Goal: Navigation & Orientation: Find specific page/section

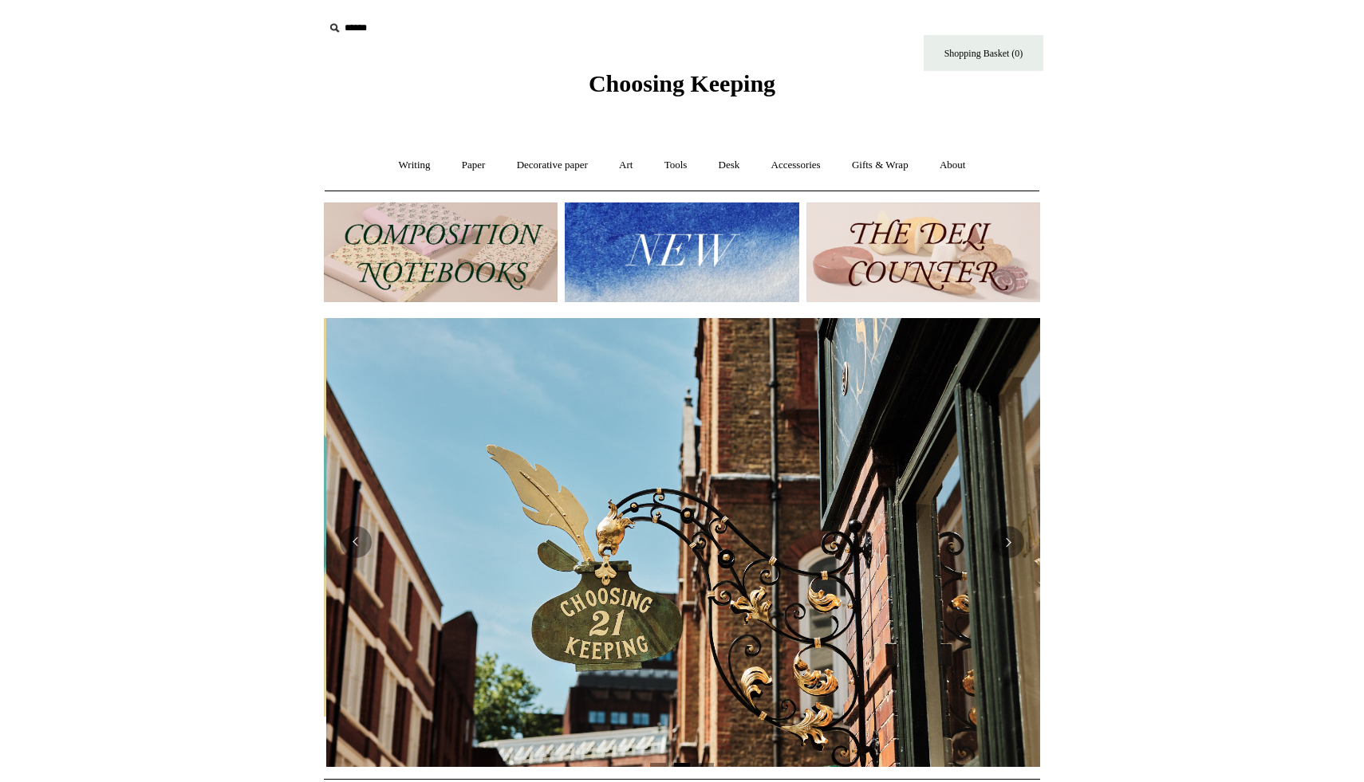
scroll to position [0, 716]
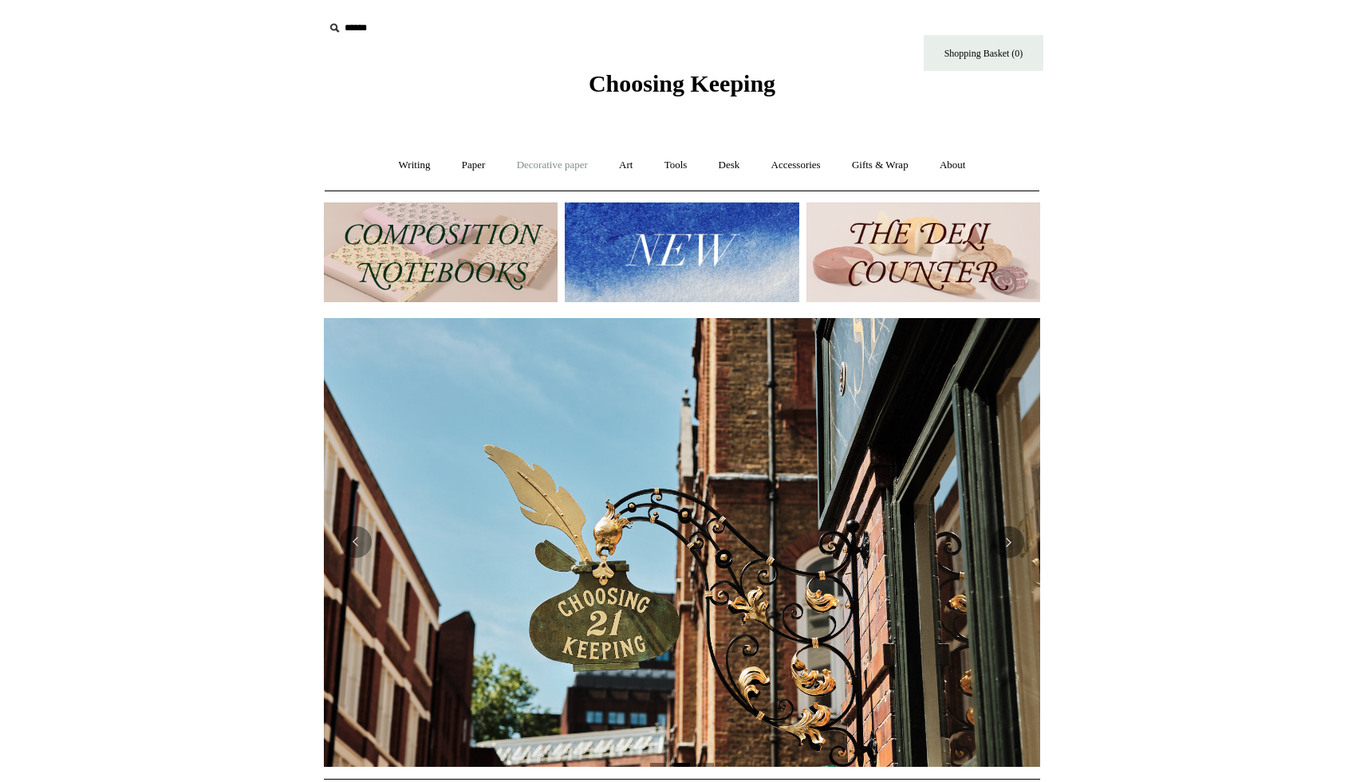
click at [536, 175] on link "Decorative paper +" at bounding box center [552, 165] width 100 height 42
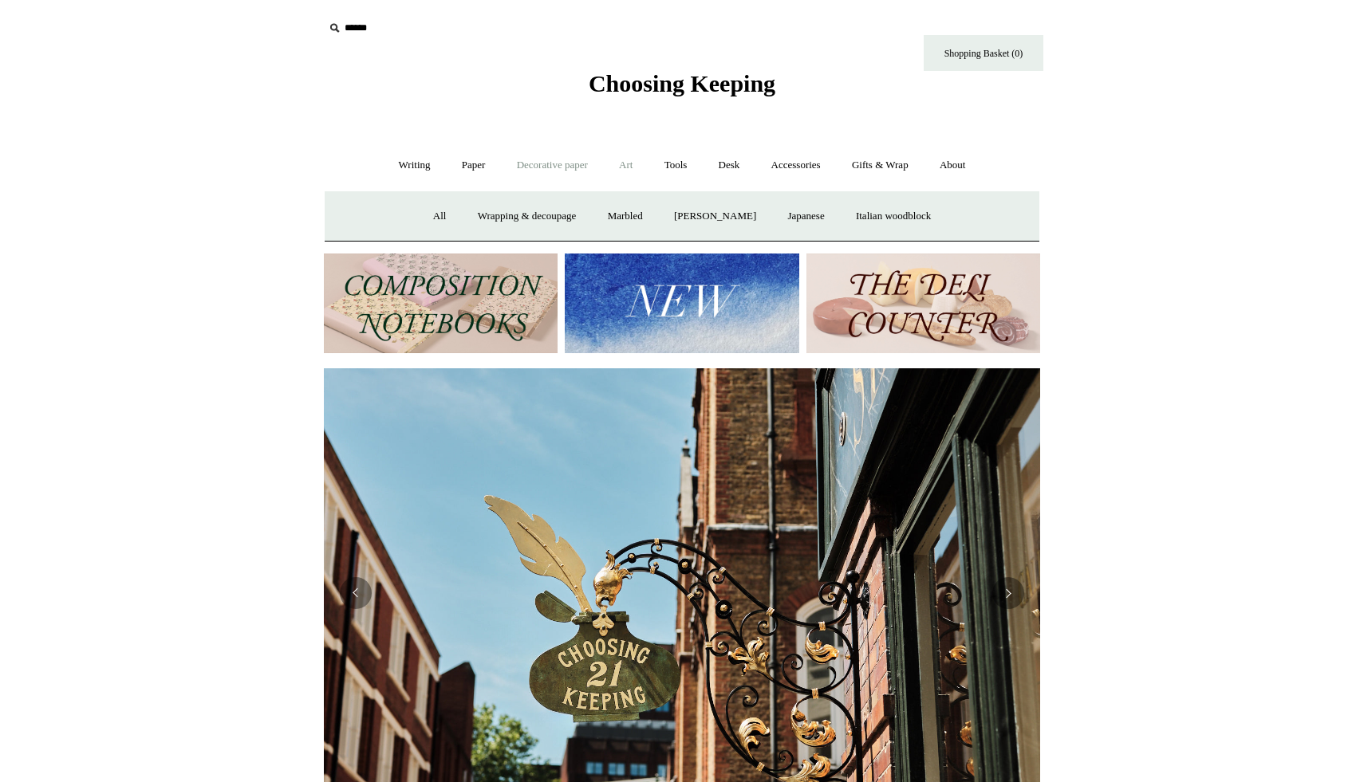
click at [632, 165] on link "Art +" at bounding box center [625, 165] width 42 height 42
click at [692, 166] on link "Tools +" at bounding box center [676, 165] width 52 height 42
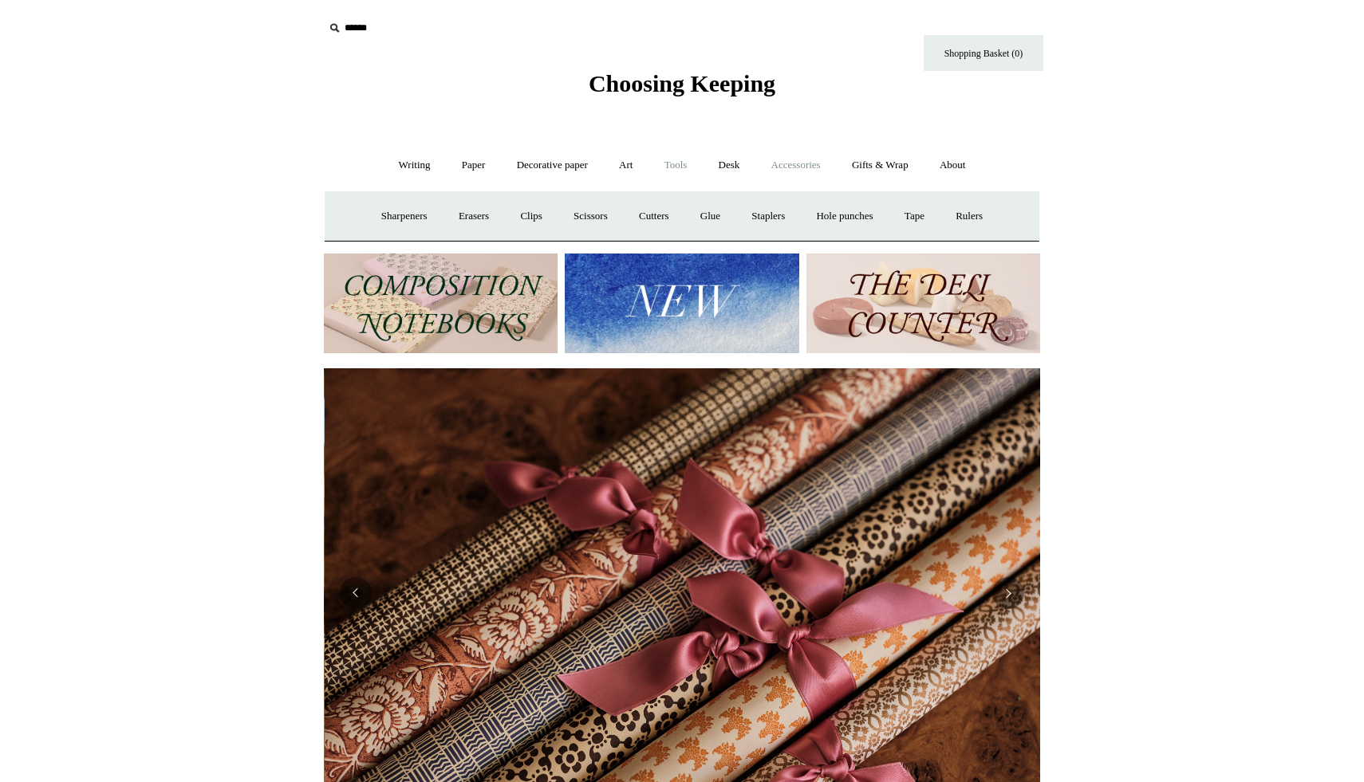
scroll to position [0, 1432]
click at [802, 174] on link "Accessories +" at bounding box center [796, 165] width 78 height 42
click at [742, 165] on link "Desk +" at bounding box center [729, 165] width 50 height 42
click at [624, 159] on link "Art +" at bounding box center [625, 165] width 42 height 42
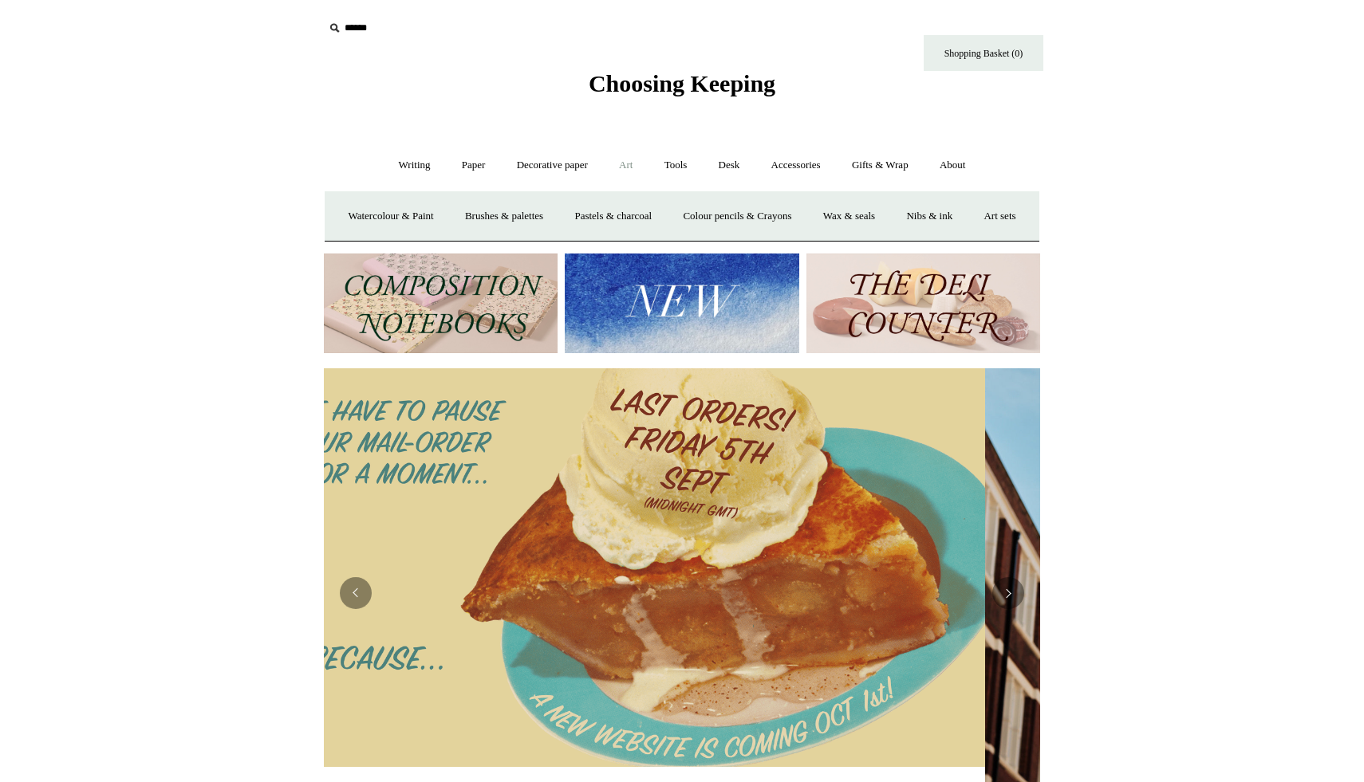
scroll to position [0, 0]
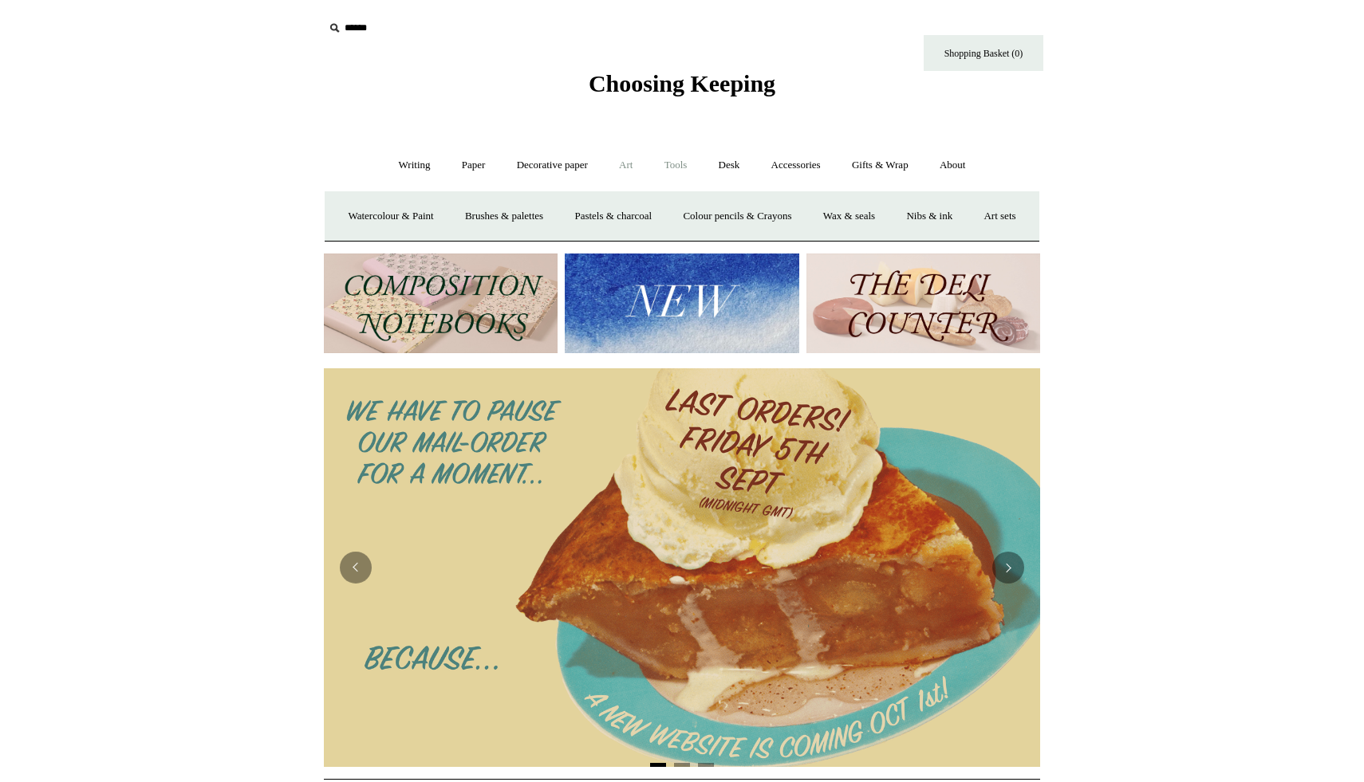
click at [652, 162] on link "Tools +" at bounding box center [676, 165] width 52 height 42
click at [416, 176] on link "Writing +" at bounding box center [414, 165] width 61 height 42
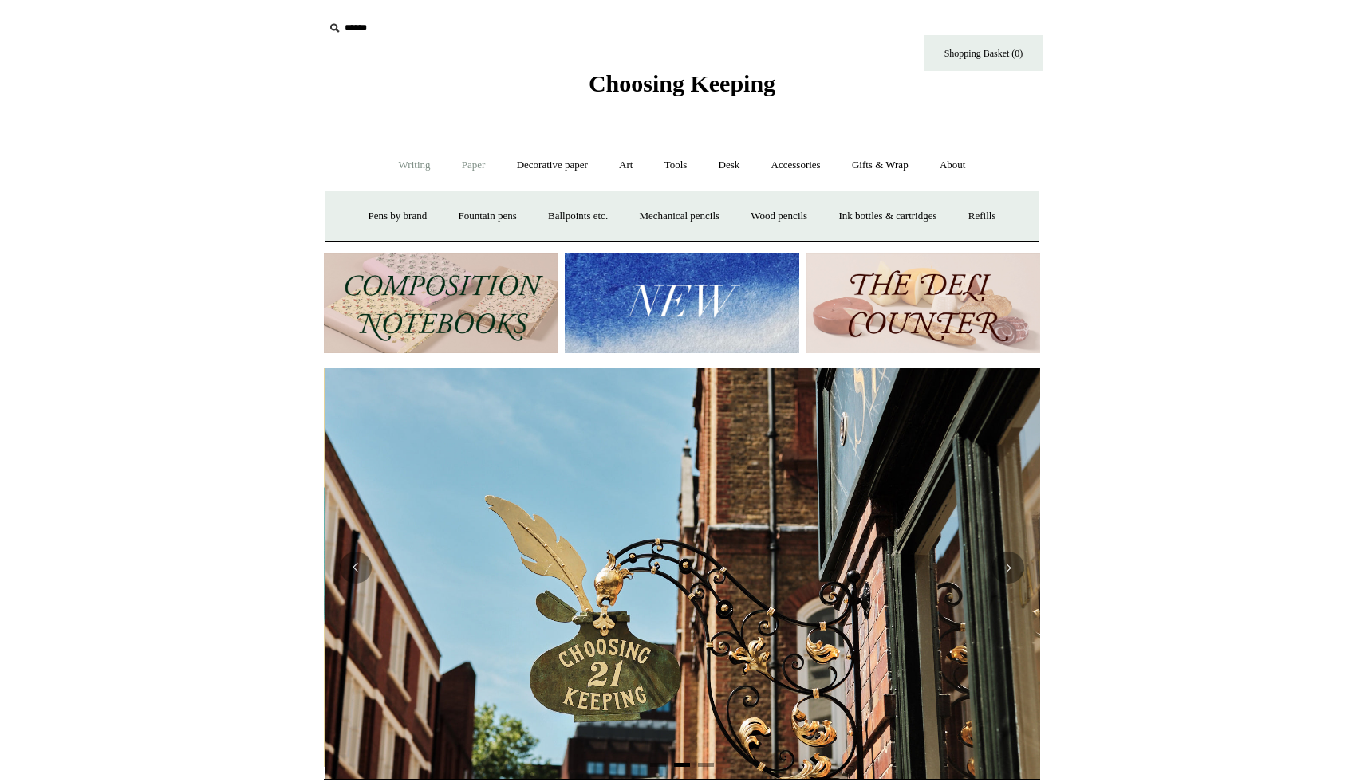
click at [472, 167] on link "Paper +" at bounding box center [473, 165] width 53 height 42
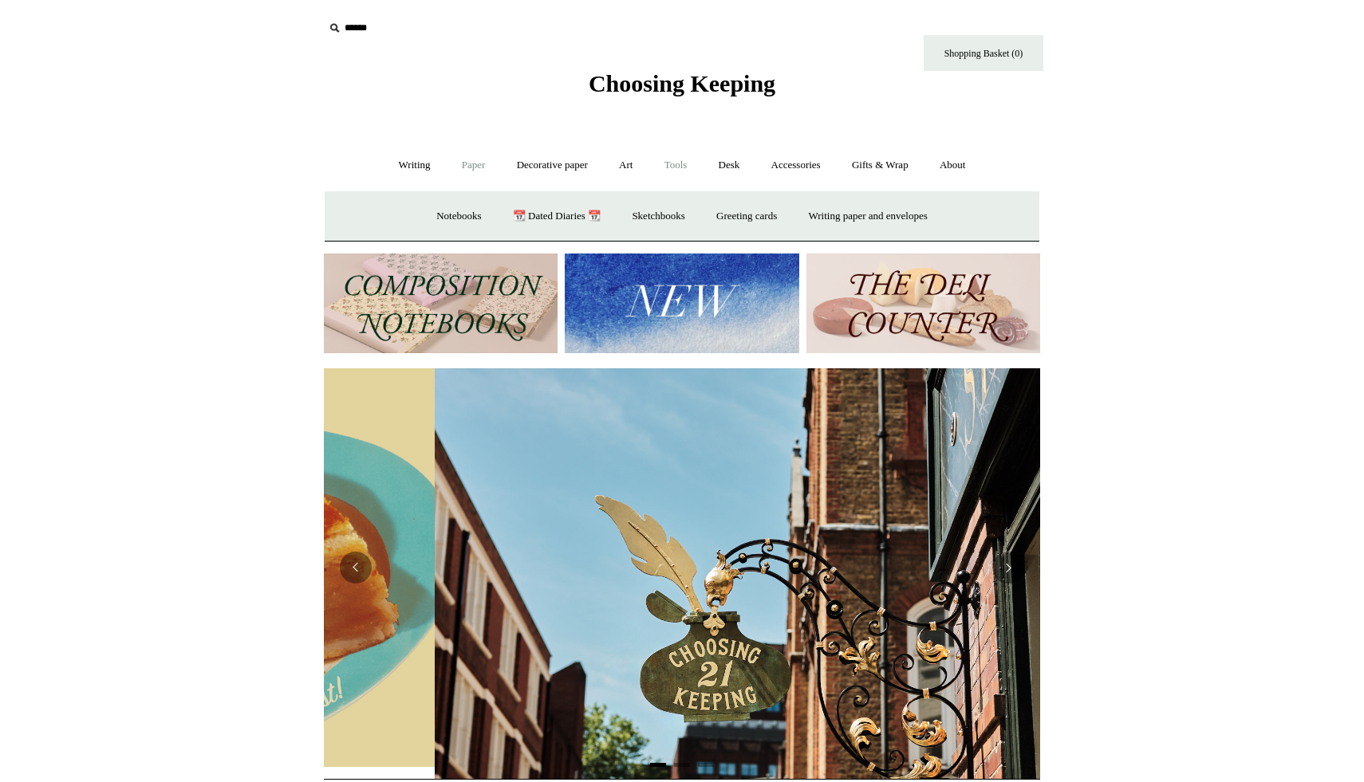
click at [677, 163] on link "Tools +" at bounding box center [676, 165] width 52 height 42
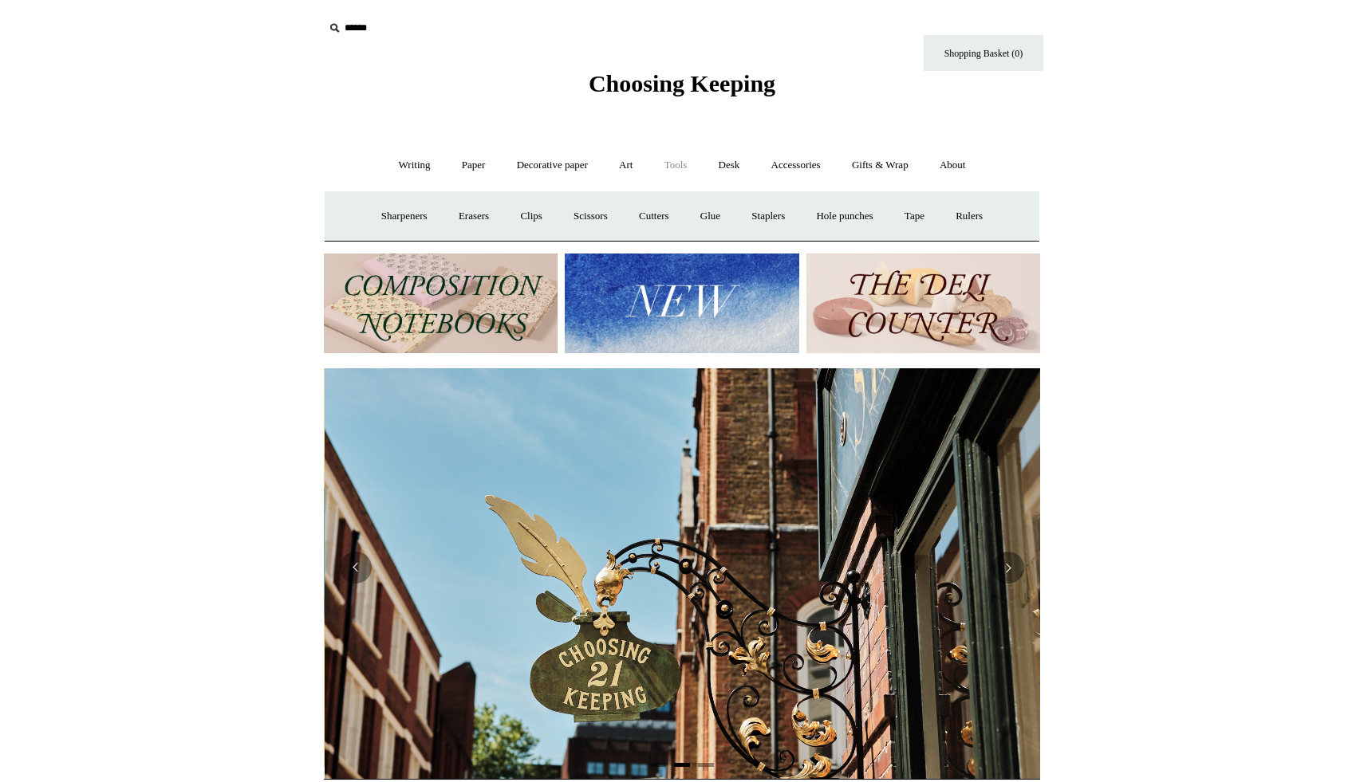
scroll to position [0, 716]
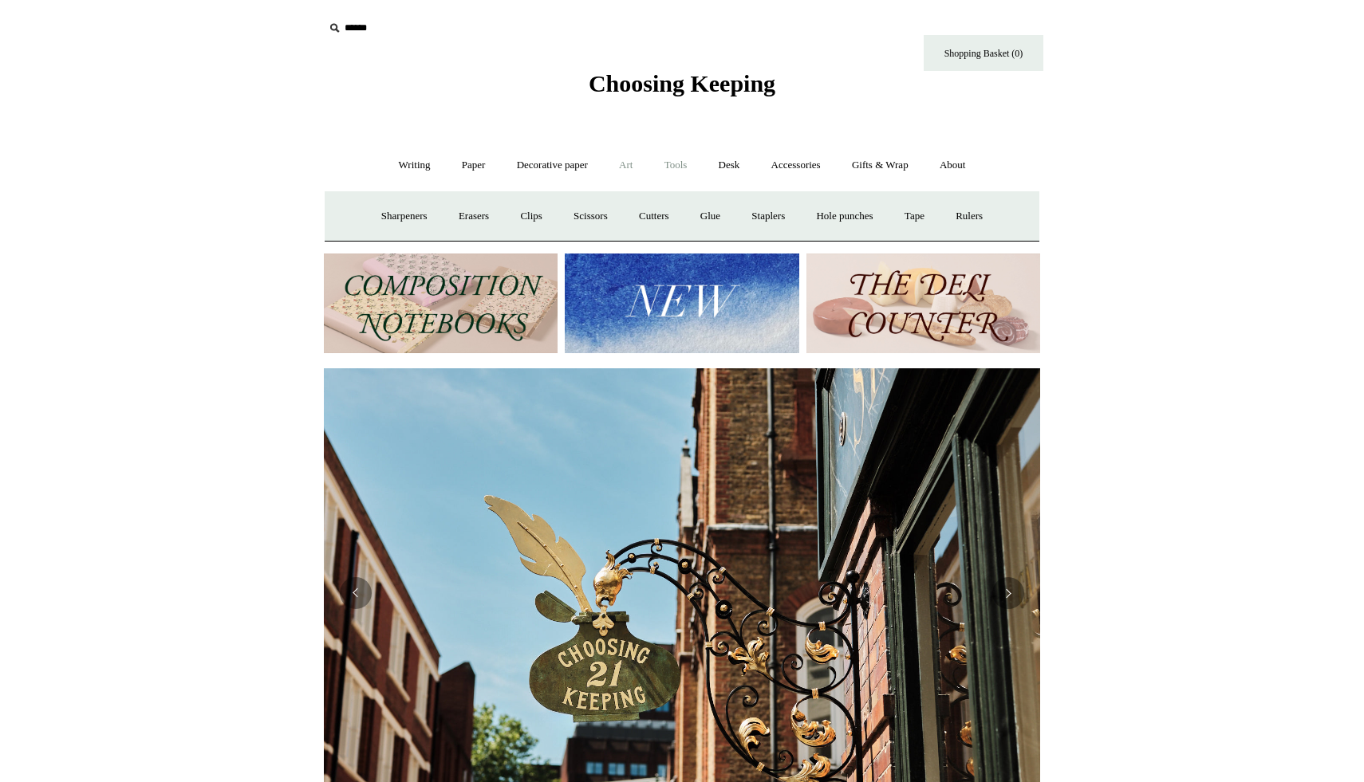
click at [614, 168] on link "Art +" at bounding box center [625, 165] width 42 height 42
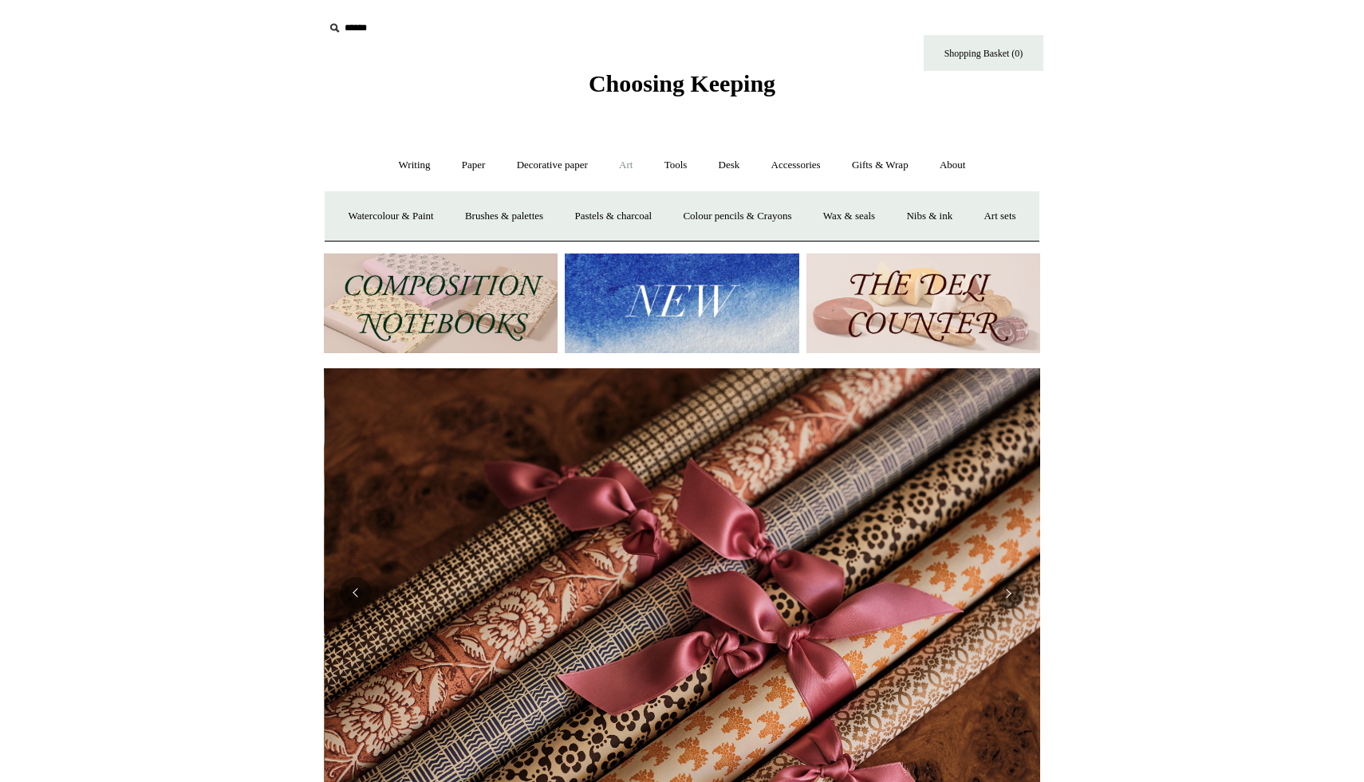
scroll to position [0, 1432]
click at [994, 353] on img at bounding box center [923, 304] width 234 height 100
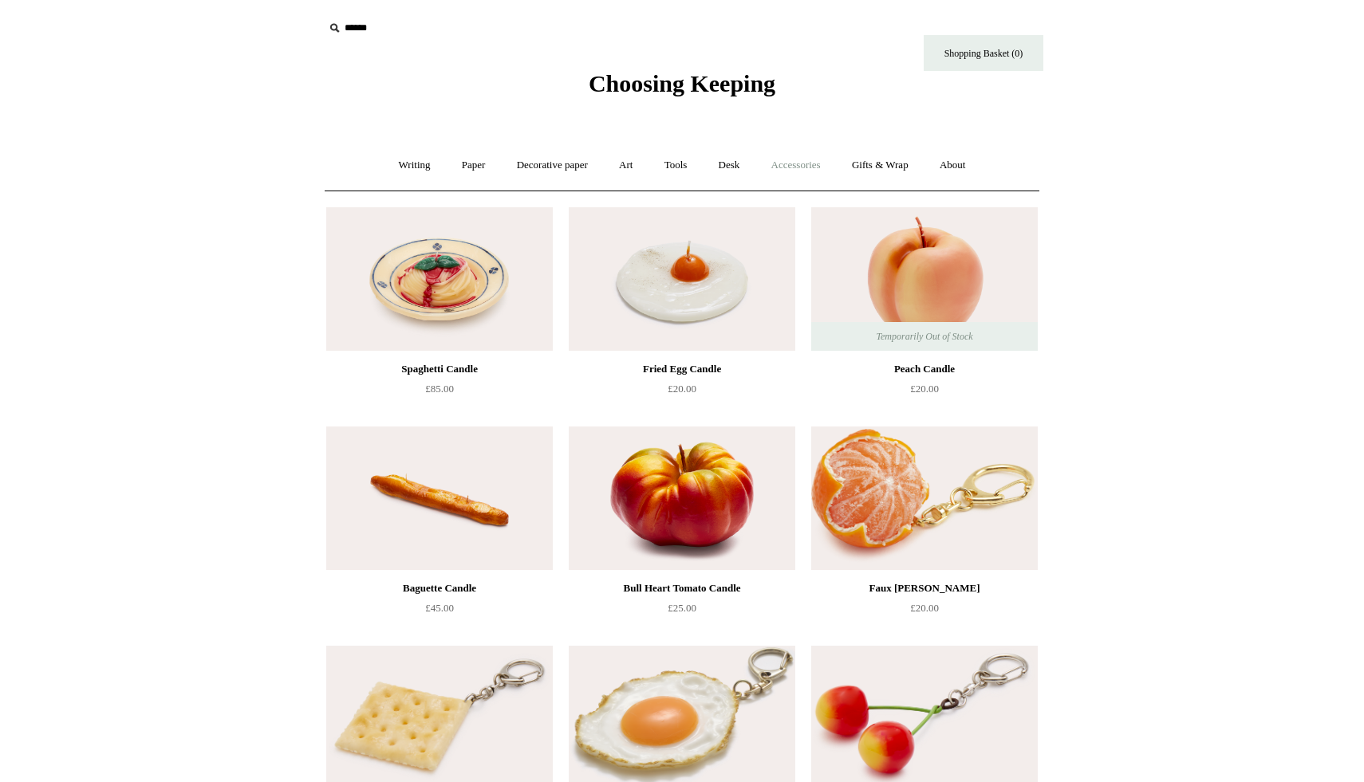
click at [802, 171] on link "Accessories +" at bounding box center [796, 165] width 78 height 42
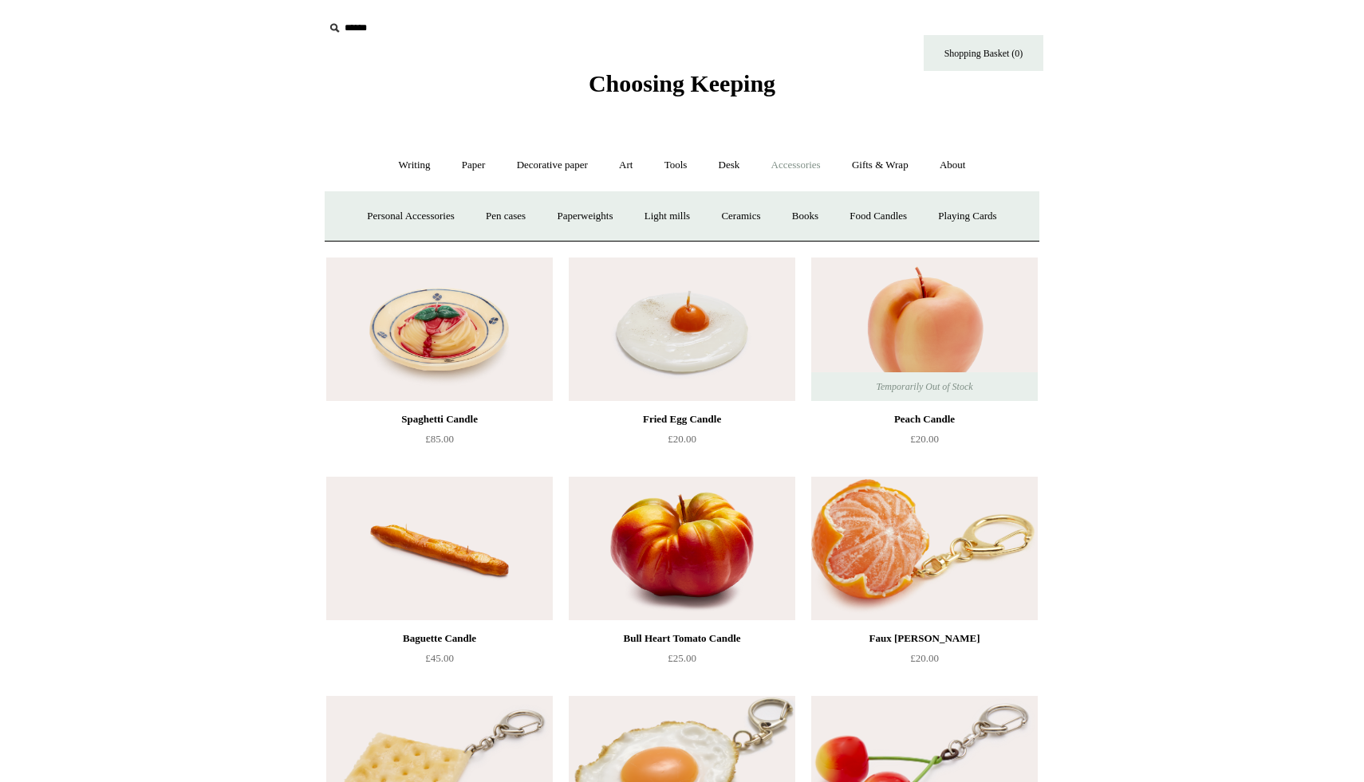
click at [802, 171] on link "Accessories -" at bounding box center [796, 165] width 78 height 42
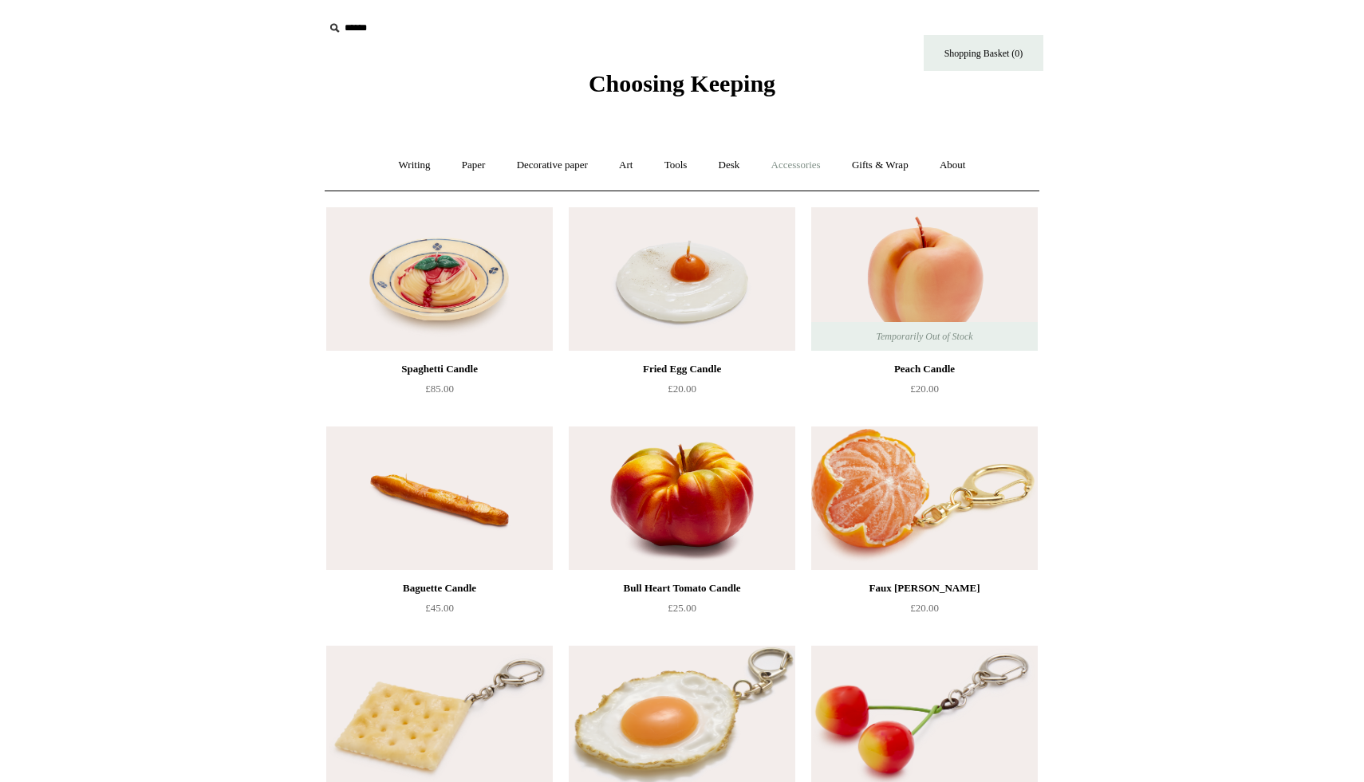
click at [802, 171] on link "Accessories +" at bounding box center [796, 165] width 78 height 42
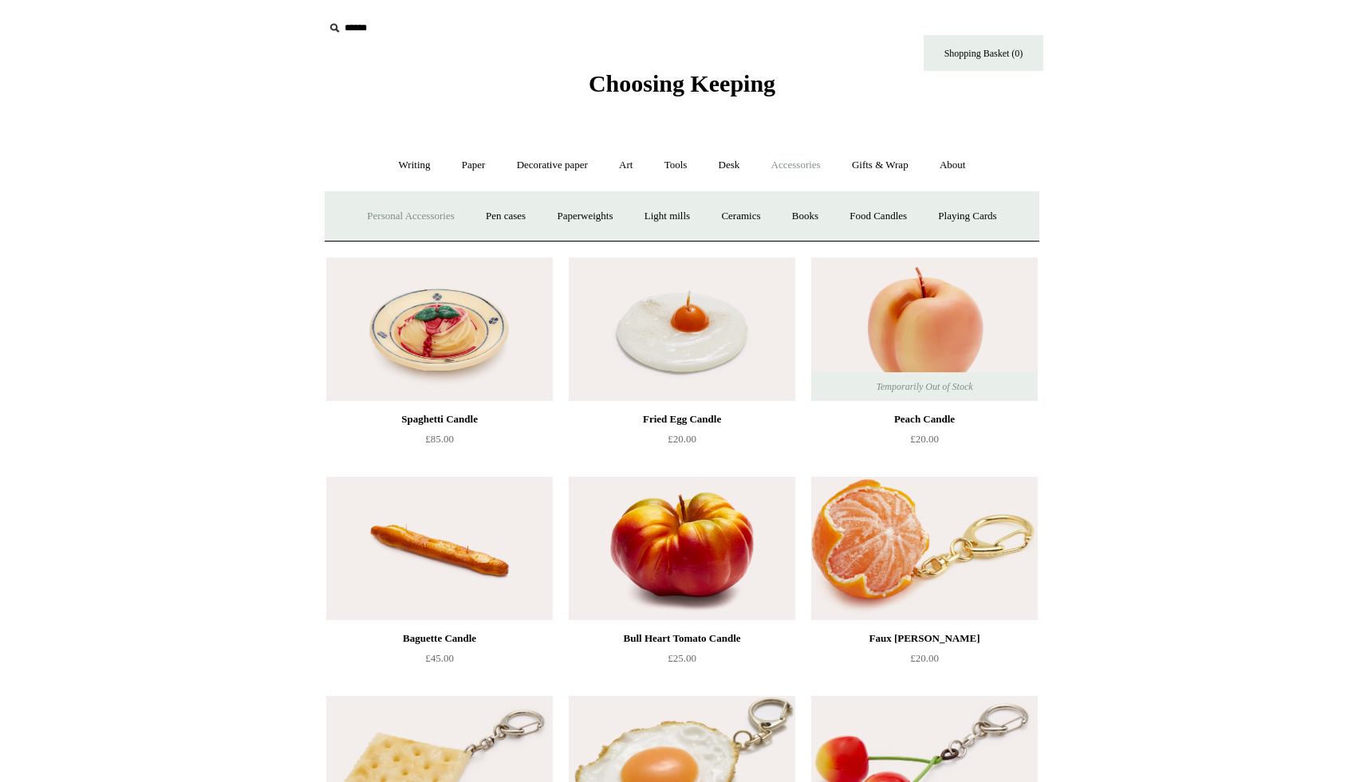
click at [419, 227] on link "Personal Accessories +" at bounding box center [410, 216] width 116 height 42
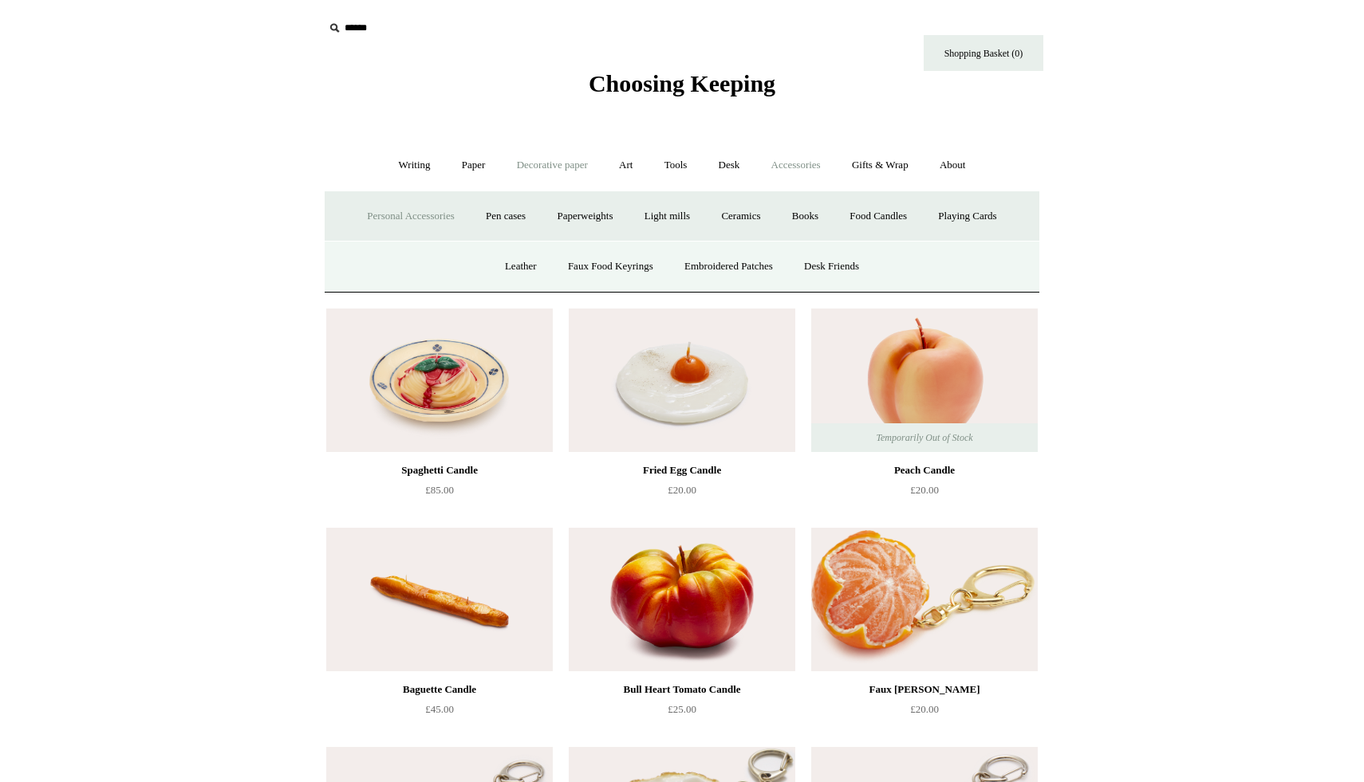
click at [546, 174] on link "Decorative paper +" at bounding box center [552, 165] width 100 height 42
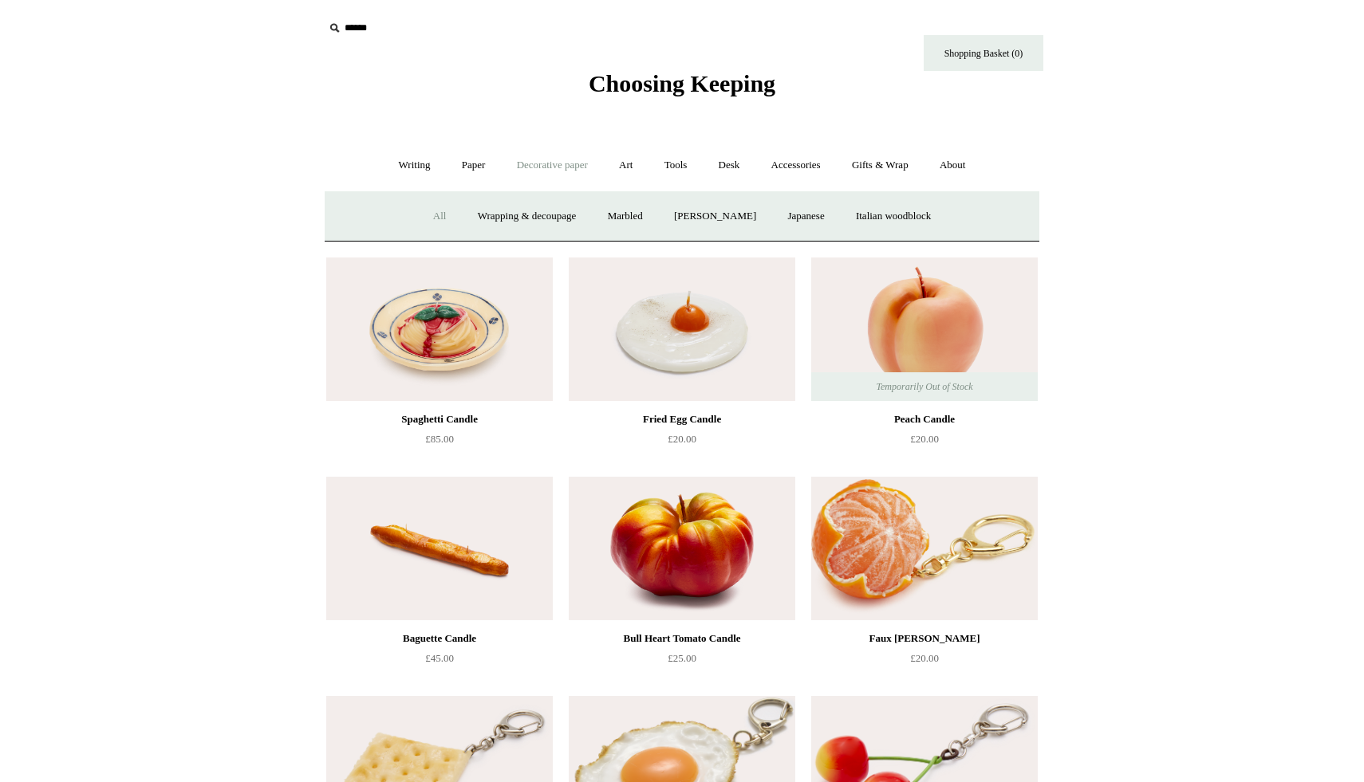
click at [423, 225] on link "All" at bounding box center [440, 216] width 42 height 42
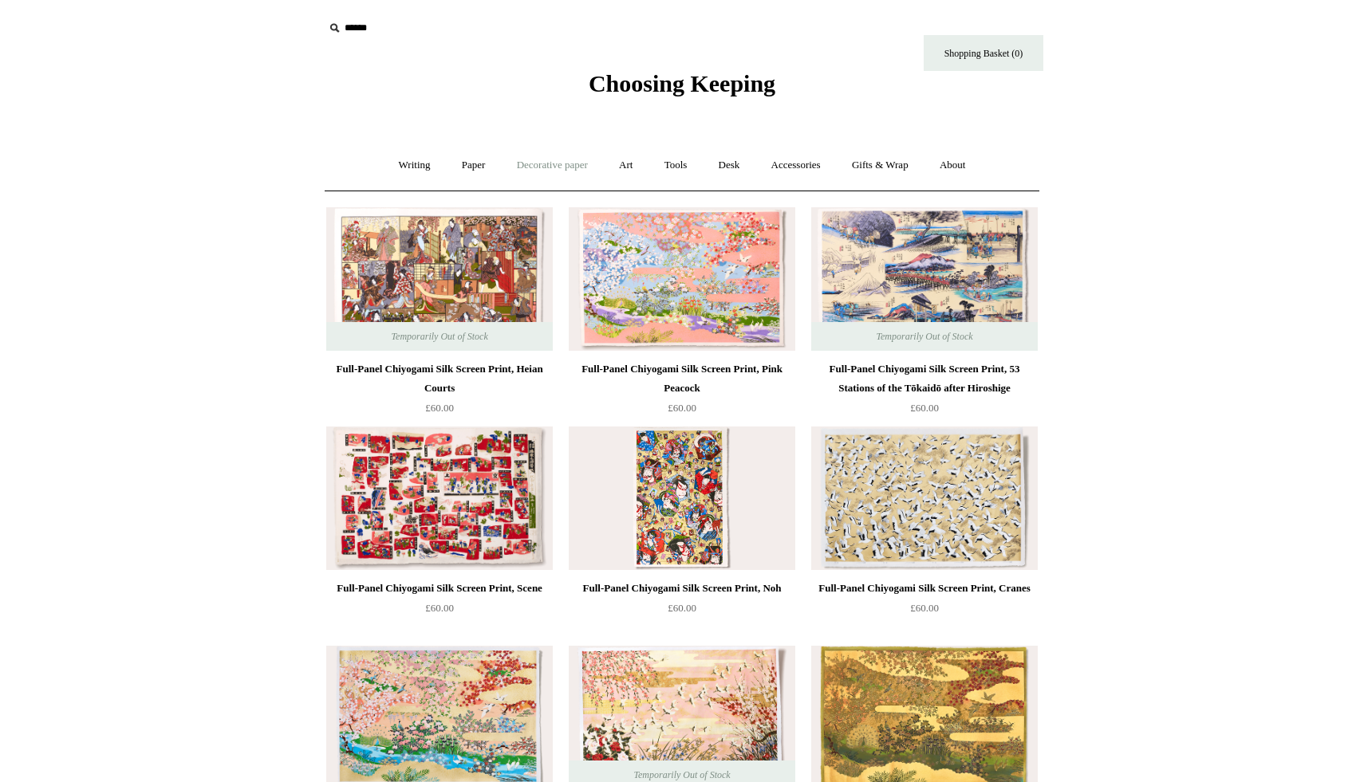
click at [537, 164] on link "Decorative paper +" at bounding box center [552, 165] width 100 height 42
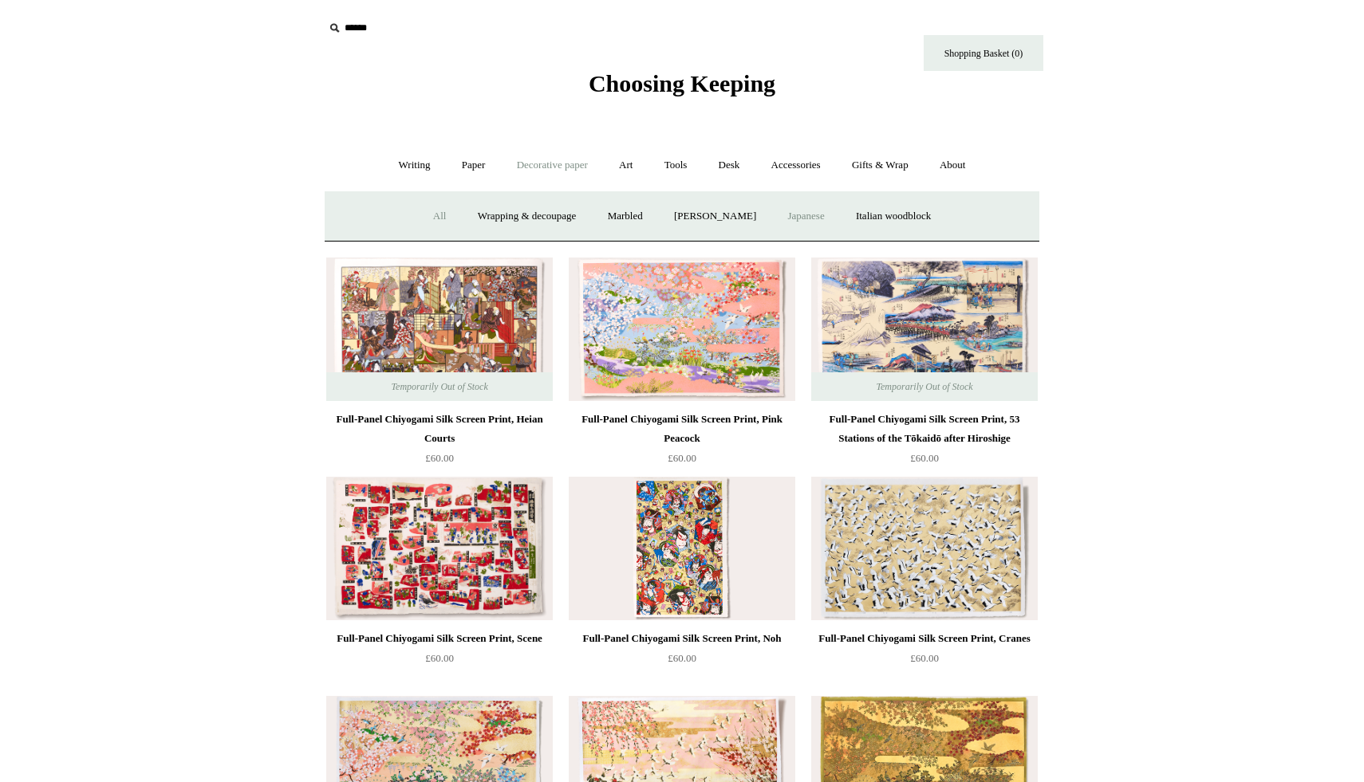
click at [818, 210] on link "Japanese" at bounding box center [805, 216] width 65 height 42
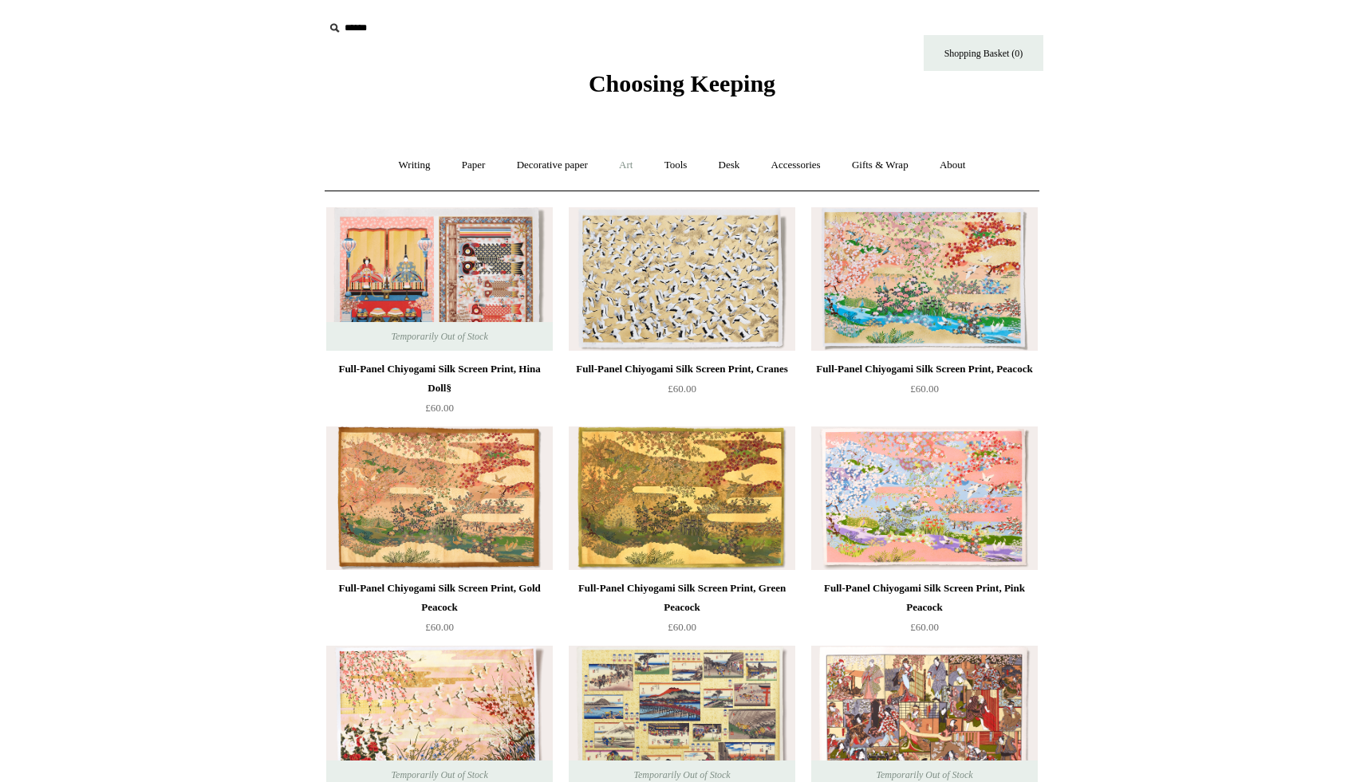
click at [632, 171] on link "Art +" at bounding box center [625, 165] width 42 height 42
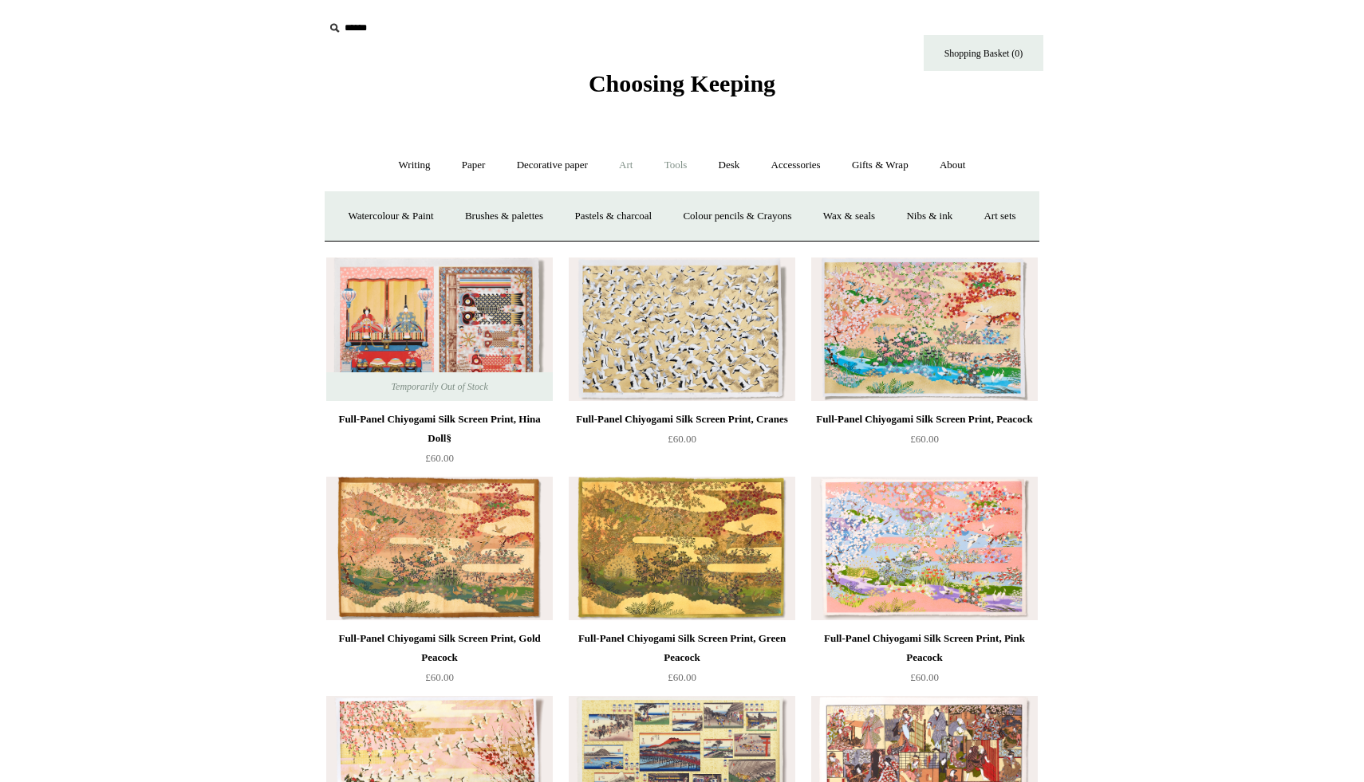
click at [678, 178] on link "Tools +" at bounding box center [676, 165] width 52 height 42
click at [408, 157] on link "Writing +" at bounding box center [414, 165] width 61 height 42
click at [476, 208] on link "Fountain pens +" at bounding box center [486, 216] width 87 height 42
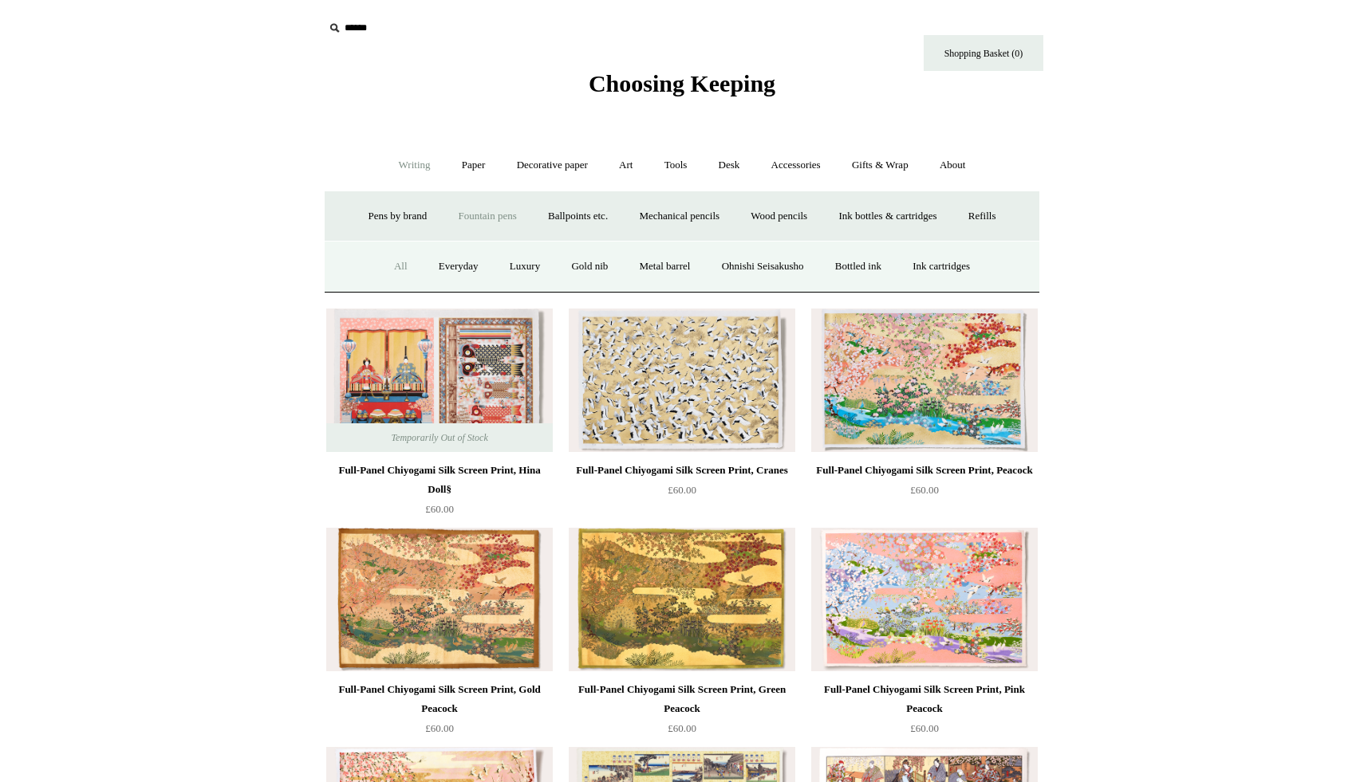
click at [380, 265] on link "All" at bounding box center [401, 267] width 42 height 42
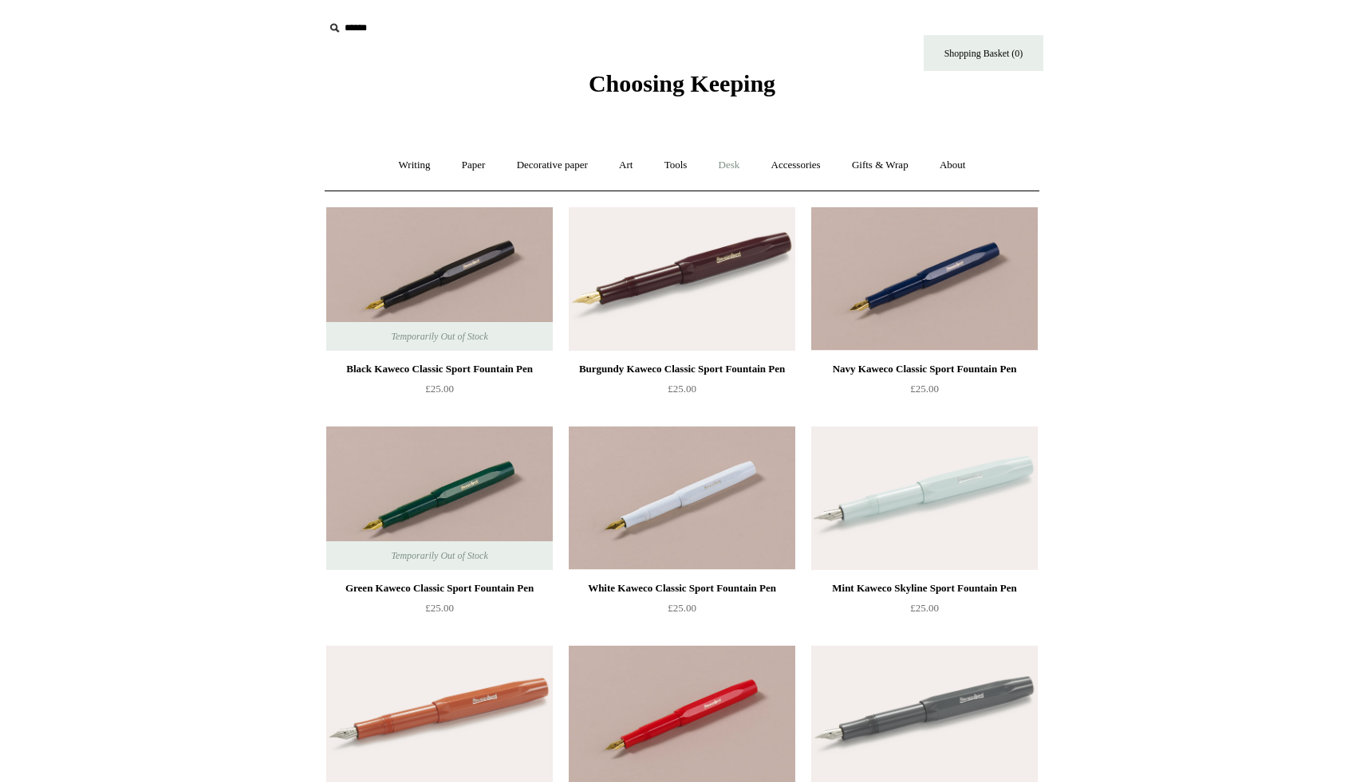
click at [726, 163] on link "Desk +" at bounding box center [729, 165] width 50 height 42
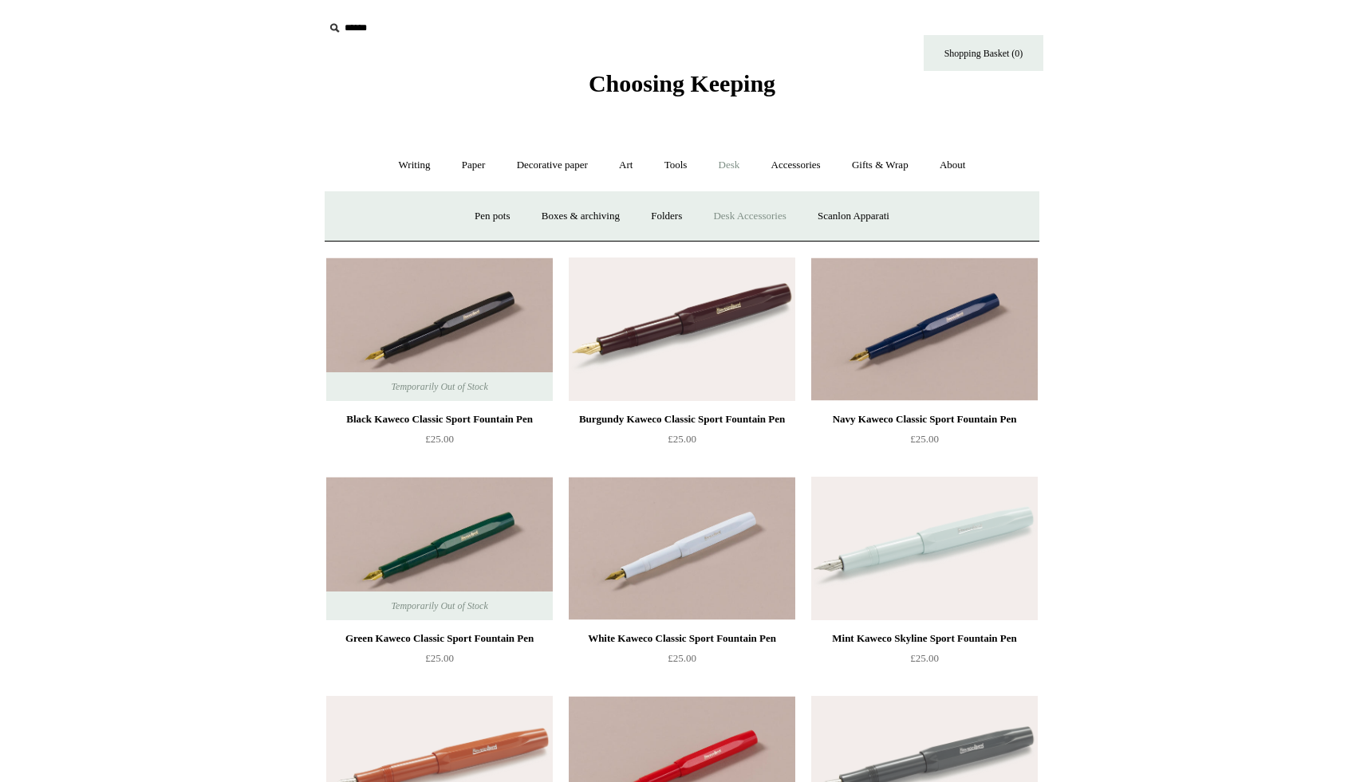
click at [744, 211] on link "Desk Accessories" at bounding box center [749, 216] width 101 height 42
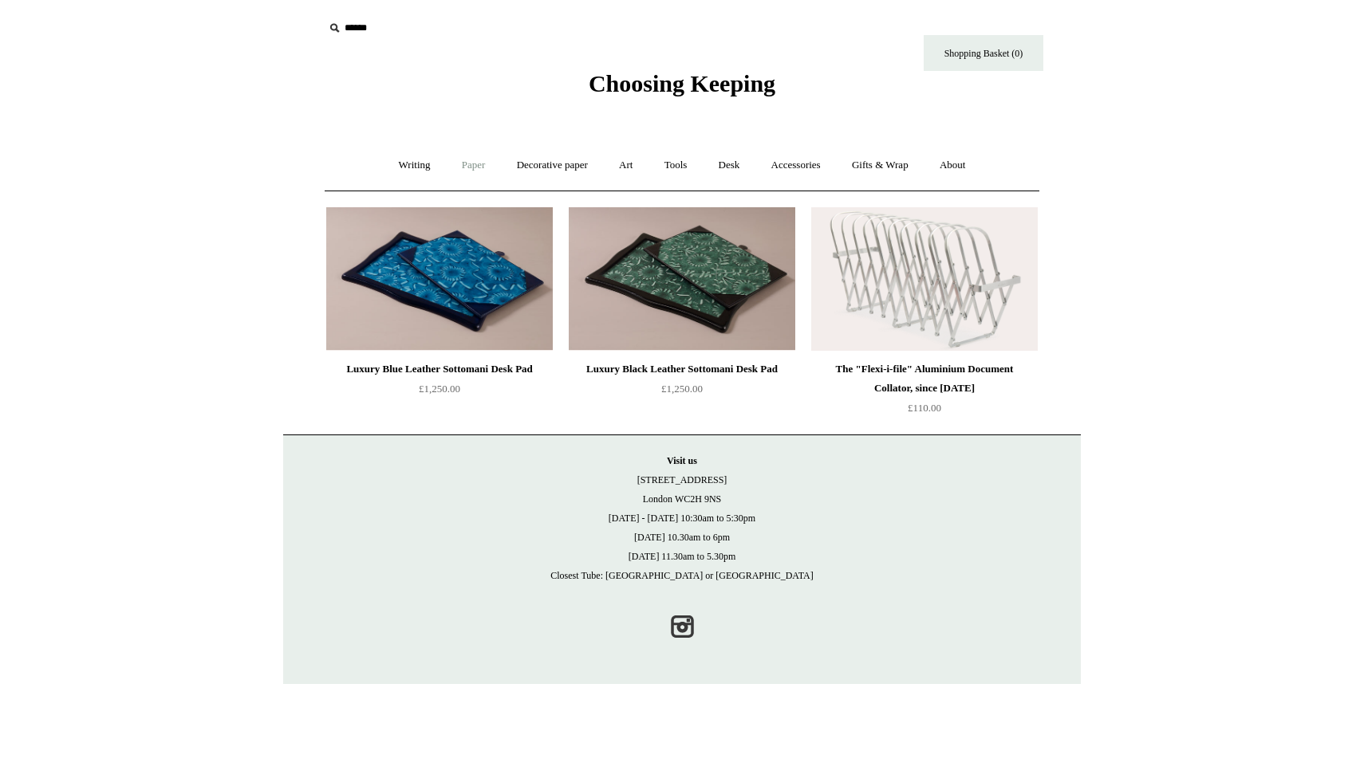
click at [467, 171] on link "Paper +" at bounding box center [473, 165] width 53 height 42
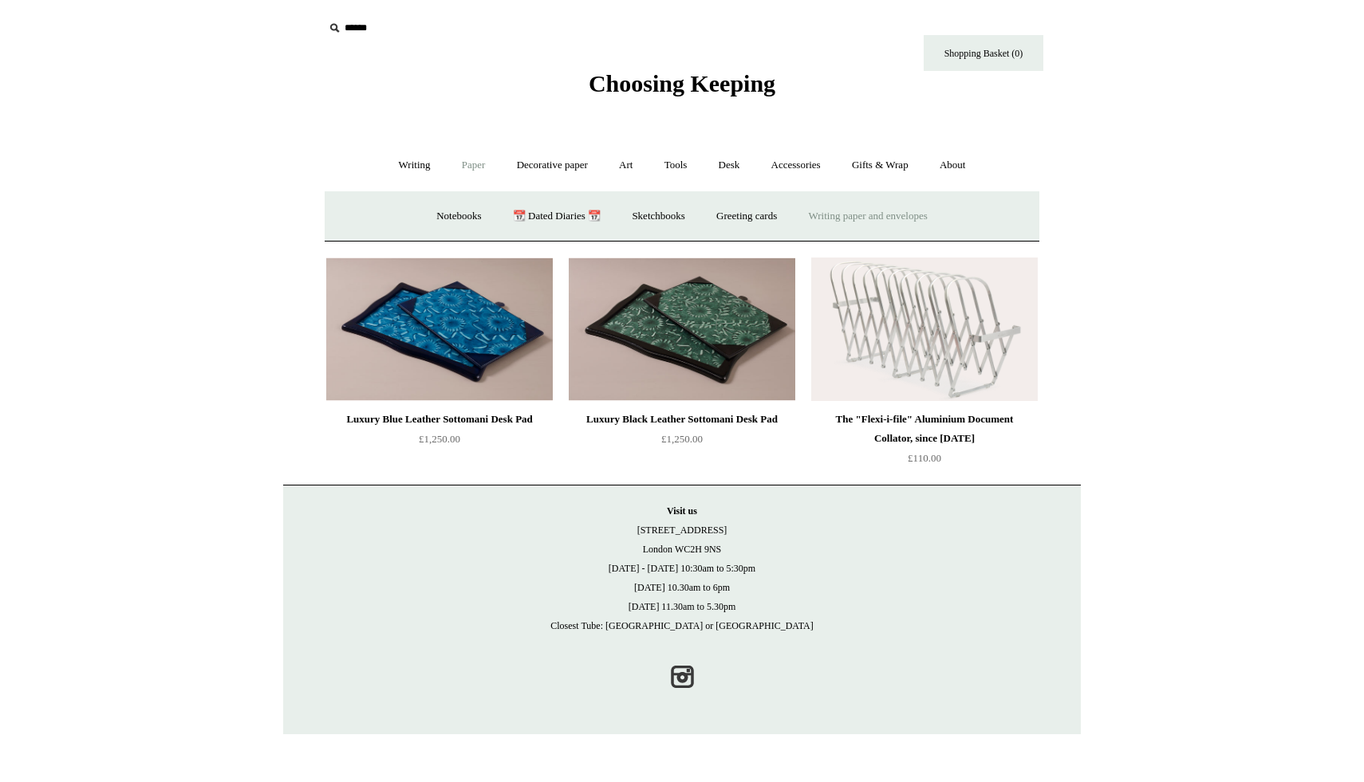
click at [907, 222] on link "Writing paper and envelopes +" at bounding box center [868, 216] width 148 height 42
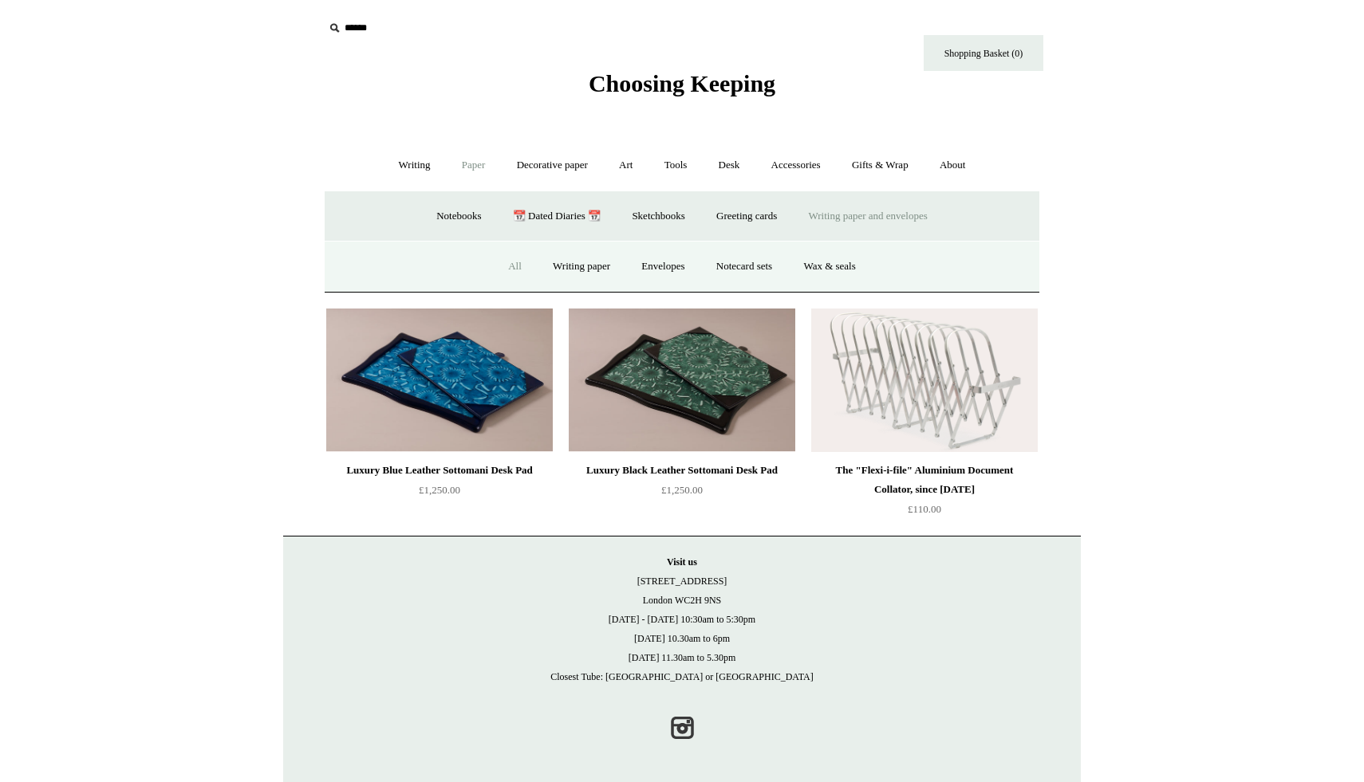
click at [509, 271] on link "All" at bounding box center [515, 267] width 42 height 42
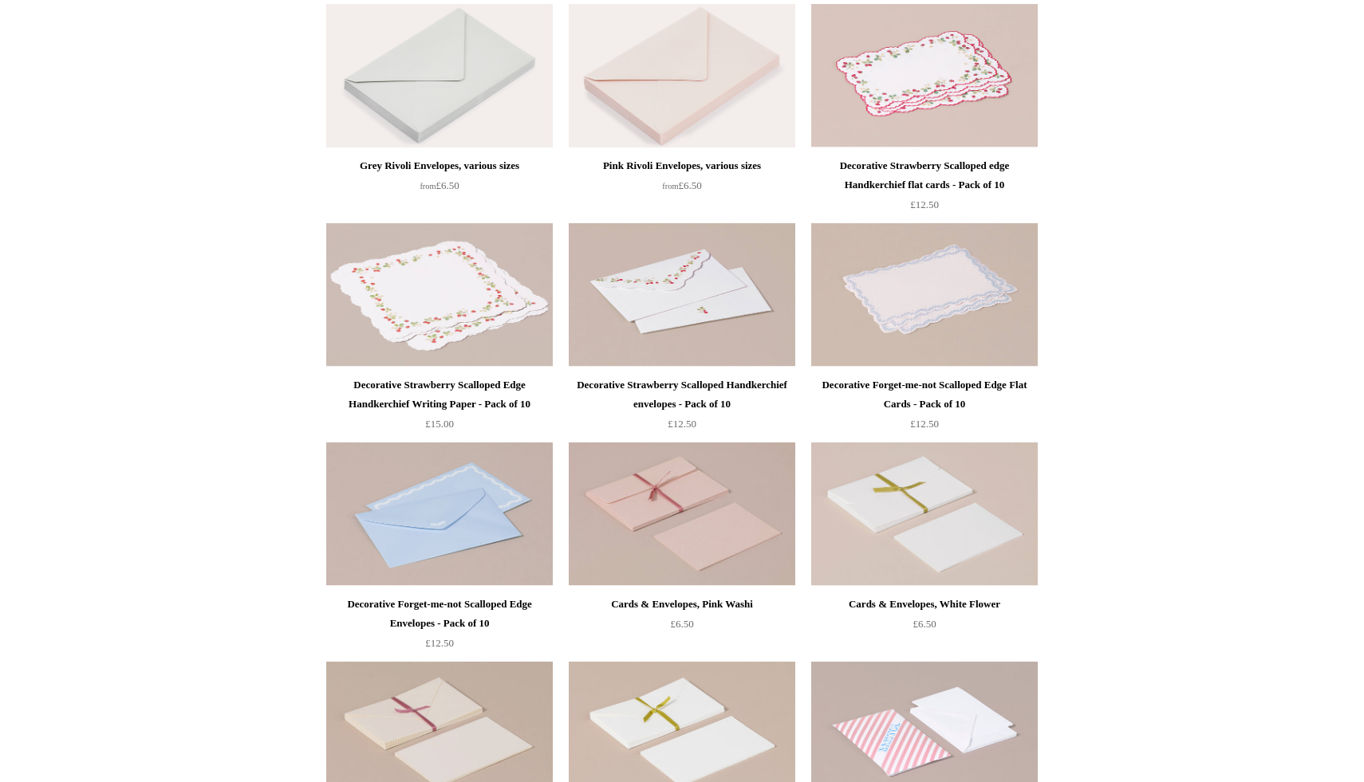
scroll to position [643, 0]
